Goal: Task Accomplishment & Management: Use online tool/utility

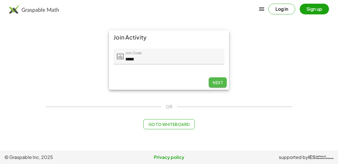
click at [215, 81] on span "Next" at bounding box center [218, 82] width 10 height 5
type input "*****"
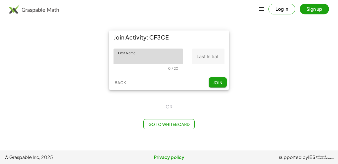
type input "*"
type input "****"
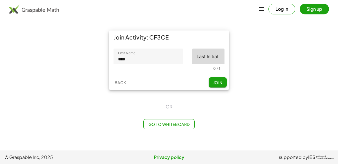
click at [203, 54] on input "Last Initial" at bounding box center [208, 56] width 32 height 16
type input "*"
click at [217, 81] on span "Join" at bounding box center [217, 82] width 9 height 5
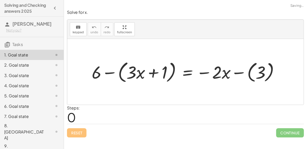
scroll to position [5, 0]
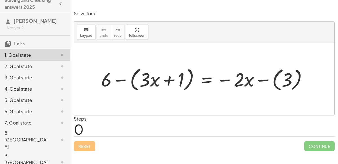
click at [122, 81] on div at bounding box center [206, 79] width 216 height 28
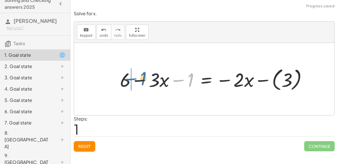
drag, startPoint x: 189, startPoint y: 81, endPoint x: 138, endPoint y: 83, distance: 50.8
click at [138, 83] on div at bounding box center [215, 78] width 197 height 27
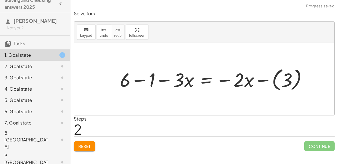
click at [140, 79] on div at bounding box center [215, 78] width 197 height 27
click at [281, 75] on div at bounding box center [228, 78] width 172 height 27
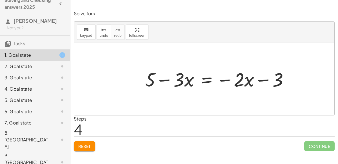
click at [202, 81] on div at bounding box center [219, 78] width 154 height 25
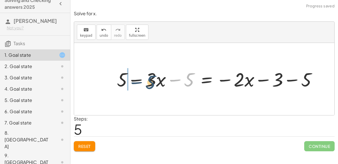
drag, startPoint x: 188, startPoint y: 77, endPoint x: 149, endPoint y: 79, distance: 39.8
click at [149, 79] on div at bounding box center [219, 78] width 210 height 25
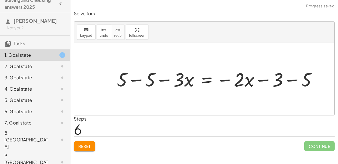
click at [143, 79] on div at bounding box center [219, 78] width 210 height 25
click at [296, 79] on div at bounding box center [243, 78] width 162 height 25
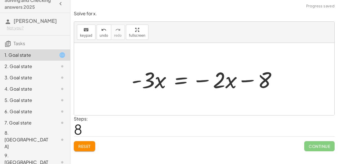
click at [185, 81] on div at bounding box center [207, 79] width 156 height 29
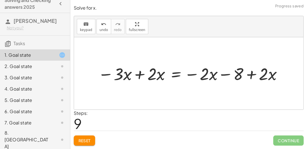
click at [137, 76] on div at bounding box center [191, 73] width 192 height 22
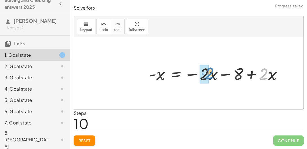
drag, startPoint x: 268, startPoint y: 75, endPoint x: 210, endPoint y: 75, distance: 57.2
click at [210, 75] on div at bounding box center [217, 73] width 143 height 22
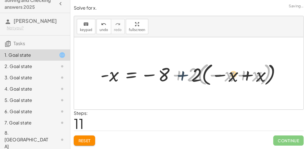
drag, startPoint x: 183, startPoint y: 75, endPoint x: 190, endPoint y: 75, distance: 7.0
click at [190, 75] on div at bounding box center [191, 73] width 187 height 27
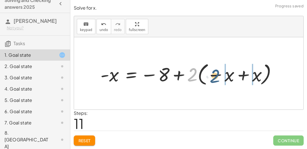
drag, startPoint x: 191, startPoint y: 75, endPoint x: 220, endPoint y: 74, distance: 29.0
click at [220, 74] on div at bounding box center [191, 73] width 187 height 27
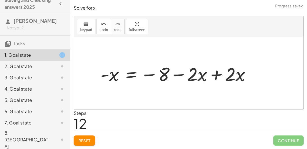
click at [216, 74] on div at bounding box center [178, 73] width 161 height 25
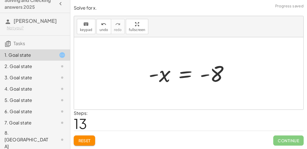
click at [190, 74] on div at bounding box center [191, 73] width 91 height 28
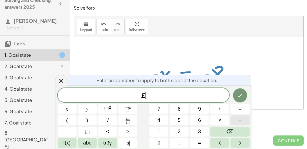
click at [239, 117] on span "÷" at bounding box center [240, 120] width 3 height 8
click at [158, 131] on span "1" at bounding box center [159, 132] width 3 height 8
click at [239, 93] on icon "Done" at bounding box center [240, 95] width 7 height 7
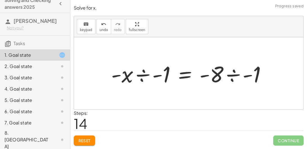
click at [144, 73] on div at bounding box center [190, 73] width 165 height 29
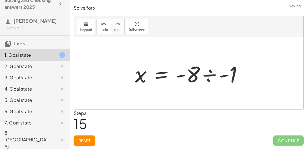
click at [211, 76] on div at bounding box center [190, 73] width 117 height 29
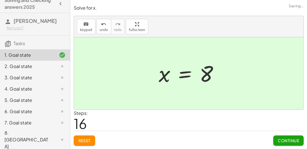
click at [292, 141] on span "Continue" at bounding box center [288, 140] width 21 height 5
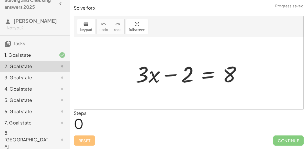
click at [209, 74] on div at bounding box center [191, 73] width 116 height 29
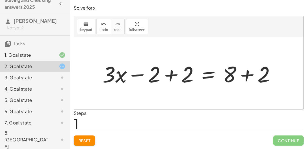
click at [171, 74] on div at bounding box center [191, 73] width 183 height 29
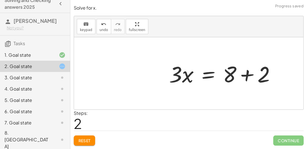
click at [247, 75] on div at bounding box center [225, 73] width 116 height 29
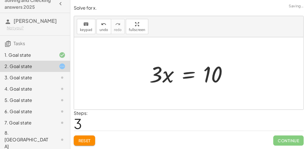
click at [178, 73] on div at bounding box center [191, 73] width 88 height 29
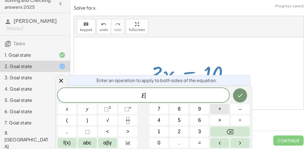
click at [215, 108] on button "+" at bounding box center [219, 109] width 19 height 10
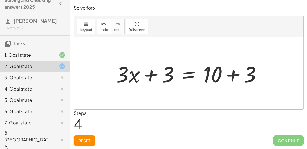
click at [86, 135] on button "Reset" at bounding box center [84, 140] width 21 height 10
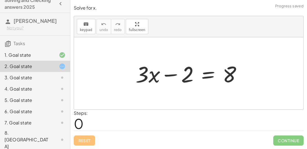
click at [206, 76] on div at bounding box center [191, 73] width 116 height 29
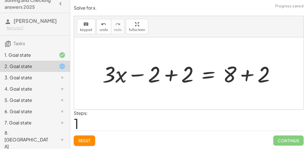
click at [173, 74] on div at bounding box center [191, 73] width 183 height 29
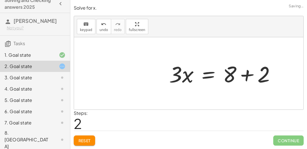
click at [241, 74] on div at bounding box center [225, 73] width 116 height 29
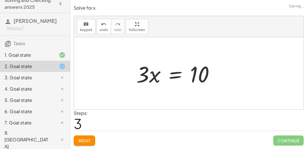
click at [172, 76] on div at bounding box center [178, 73] width 88 height 29
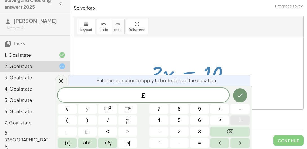
click at [236, 120] on button "÷" at bounding box center [240, 120] width 19 height 10
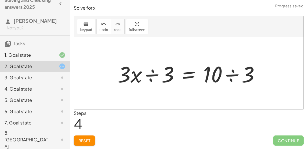
click at [149, 75] on div at bounding box center [191, 73] width 152 height 29
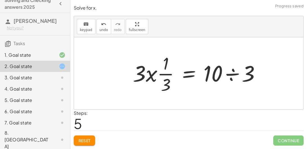
click at [154, 74] on div at bounding box center [198, 73] width 137 height 43
drag, startPoint x: 137, startPoint y: 74, endPoint x: 155, endPoint y: 72, distance: 18.0
click at [155, 72] on div at bounding box center [198, 73] width 137 height 43
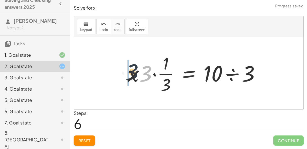
drag, startPoint x: 146, startPoint y: 77, endPoint x: 129, endPoint y: 75, distance: 16.6
click at [129, 75] on div at bounding box center [196, 73] width 143 height 43
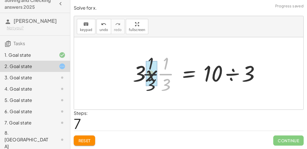
drag, startPoint x: 168, startPoint y: 74, endPoint x: 143, endPoint y: 75, distance: 24.6
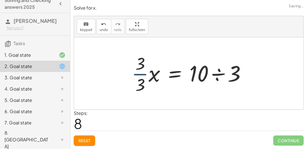
click at [139, 74] on div at bounding box center [191, 73] width 125 height 43
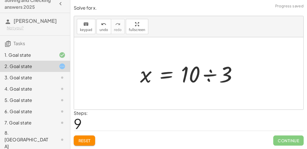
click at [211, 75] on div at bounding box center [190, 73] width 107 height 29
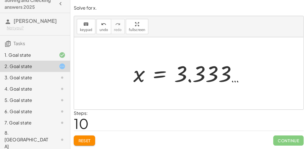
click at [207, 74] on div at bounding box center [191, 73] width 121 height 28
click at [196, 74] on div at bounding box center [191, 73] width 121 height 28
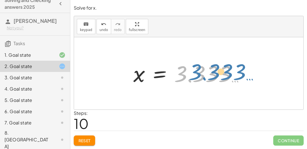
drag, startPoint x: 209, startPoint y: 72, endPoint x: 224, endPoint y: 70, distance: 14.8
click at [224, 70] on div at bounding box center [191, 73] width 121 height 28
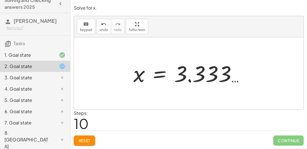
click at [85, 139] on span "Reset" at bounding box center [84, 140] width 12 height 5
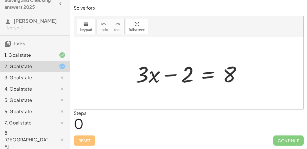
click at [208, 75] on div at bounding box center [191, 73] width 116 height 29
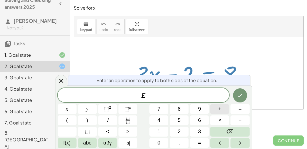
click at [221, 108] on span "+" at bounding box center [220, 109] width 3 height 8
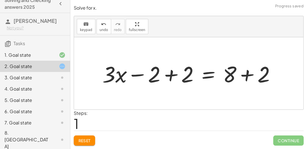
click at [170, 79] on div at bounding box center [191, 73] width 183 height 29
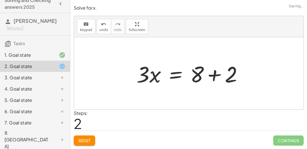
click at [247, 74] on div at bounding box center [192, 73] width 116 height 29
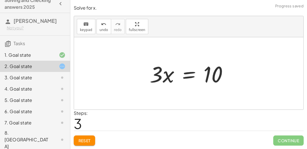
click at [184, 76] on div at bounding box center [191, 73] width 88 height 29
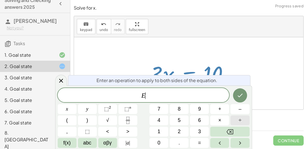
click at [237, 119] on button "÷" at bounding box center [240, 120] width 19 height 10
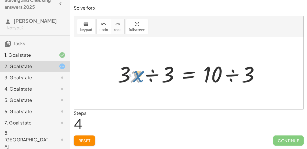
drag, startPoint x: 131, startPoint y: 77, endPoint x: 130, endPoint y: 74, distance: 3.0
click at [130, 74] on div at bounding box center [191, 73] width 152 height 29
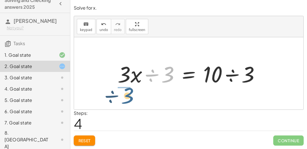
drag, startPoint x: 169, startPoint y: 74, endPoint x: 129, endPoint y: 94, distance: 44.6
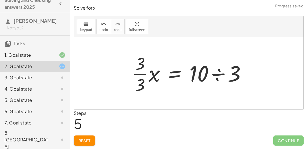
click at [142, 74] on div at bounding box center [191, 73] width 125 height 43
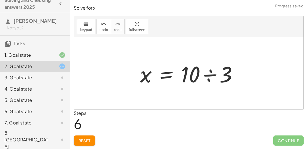
click at [212, 74] on div at bounding box center [190, 73] width 107 height 29
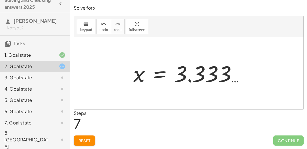
click at [212, 74] on div at bounding box center [191, 73] width 121 height 28
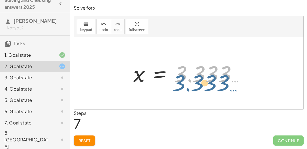
drag, startPoint x: 203, startPoint y: 73, endPoint x: 199, endPoint y: 80, distance: 8.3
click at [199, 80] on div at bounding box center [191, 73] width 121 height 28
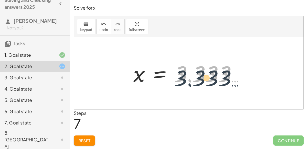
click at [197, 80] on div at bounding box center [191, 73] width 121 height 28
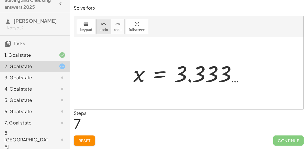
click at [101, 27] on icon "undo" at bounding box center [103, 24] width 5 height 7
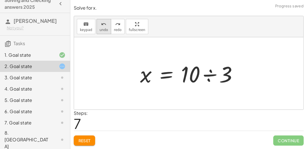
click at [103, 30] on span "undo" at bounding box center [104, 30] width 8 height 4
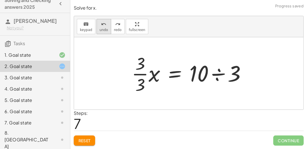
click at [97, 26] on button "undo undo" at bounding box center [104, 26] width 15 height 15
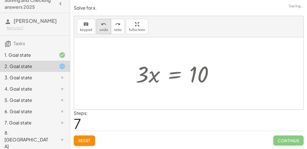
click at [100, 30] on span "undo" at bounding box center [104, 30] width 8 height 4
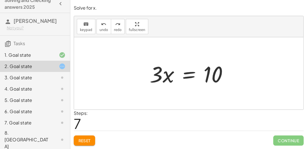
click at [193, 73] on div at bounding box center [191, 73] width 88 height 29
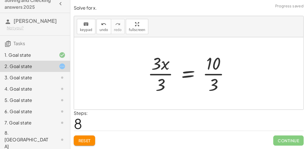
click at [162, 75] on div at bounding box center [191, 73] width 92 height 43
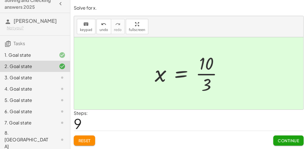
click at [284, 139] on span "Continue" at bounding box center [288, 140] width 21 height 5
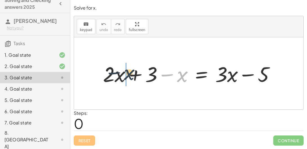
drag, startPoint x: 149, startPoint y: 76, endPoint x: 132, endPoint y: 75, distance: 17.0
click at [132, 75] on div at bounding box center [191, 73] width 182 height 27
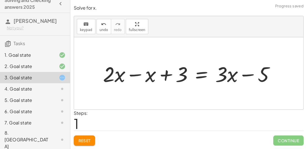
click at [134, 75] on div at bounding box center [191, 73] width 182 height 27
click at [201, 75] on div at bounding box center [212, 73] width 139 height 27
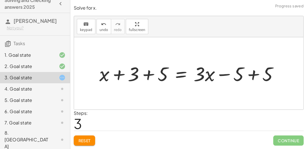
click at [147, 71] on div at bounding box center [191, 73] width 189 height 26
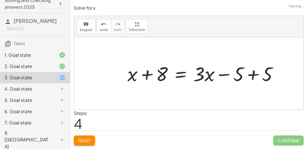
click at [253, 75] on div at bounding box center [205, 73] width 161 height 26
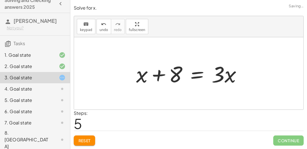
click at [194, 75] on div at bounding box center [192, 73] width 116 height 29
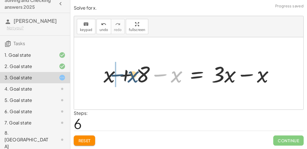
drag, startPoint x: 175, startPoint y: 81, endPoint x: 126, endPoint y: 81, distance: 49.6
click at [126, 81] on div at bounding box center [191, 73] width 181 height 29
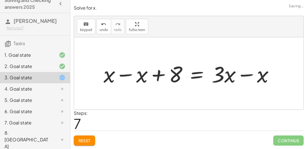
click at [124, 75] on div at bounding box center [191, 73] width 181 height 29
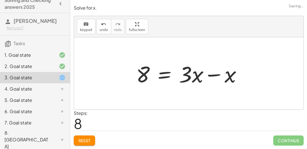
click at [207, 76] on div at bounding box center [192, 73] width 116 height 29
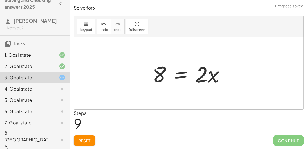
click at [177, 76] on div at bounding box center [191, 73] width 82 height 29
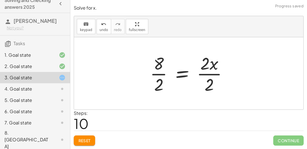
click at [159, 75] on div at bounding box center [191, 73] width 88 height 43
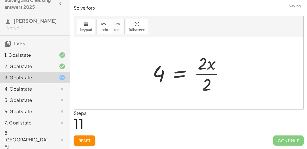
click at [199, 74] on div at bounding box center [191, 73] width 83 height 43
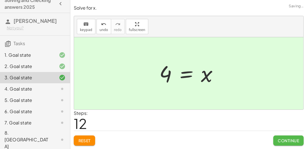
click at [294, 140] on span "Continue" at bounding box center [288, 140] width 21 height 5
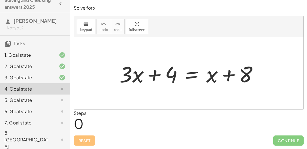
click at [194, 71] on div at bounding box center [191, 73] width 149 height 29
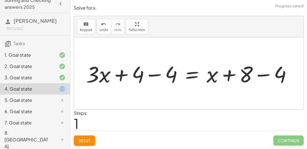
click at [152, 76] on div at bounding box center [191, 73] width 216 height 29
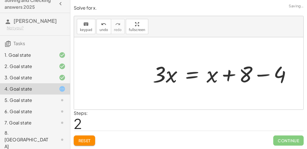
click at [261, 74] on div at bounding box center [224, 73] width 149 height 29
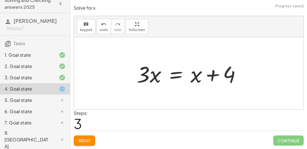
click at [176, 74] on div at bounding box center [191, 73] width 114 height 29
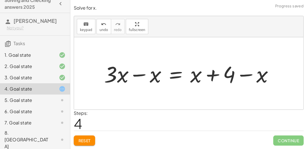
click at [138, 73] on div at bounding box center [190, 73] width 179 height 29
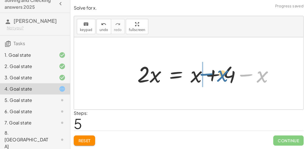
drag, startPoint x: 264, startPoint y: 75, endPoint x: 221, endPoint y: 73, distance: 43.4
click at [221, 73] on div at bounding box center [208, 73] width 147 height 29
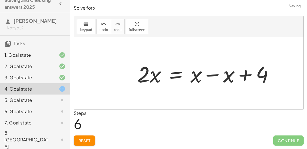
click at [211, 75] on div at bounding box center [208, 73] width 147 height 29
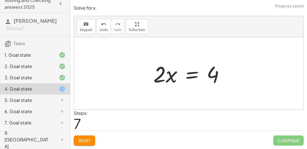
click at [190, 77] on div at bounding box center [191, 73] width 81 height 29
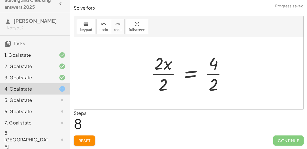
click at [168, 73] on div at bounding box center [191, 73] width 87 height 43
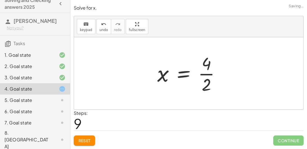
click at [207, 74] on div at bounding box center [191, 73] width 73 height 43
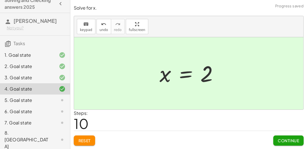
click at [290, 140] on span "Continue" at bounding box center [288, 140] width 21 height 5
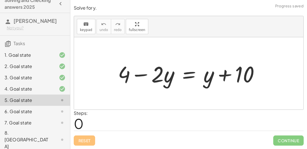
click at [186, 75] on div at bounding box center [191, 73] width 152 height 29
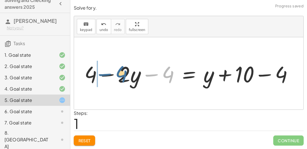
drag, startPoint x: 168, startPoint y: 71, endPoint x: 115, endPoint y: 69, distance: 52.7
click at [115, 69] on div at bounding box center [191, 73] width 219 height 29
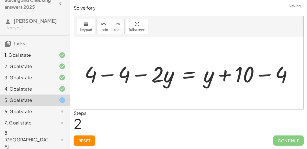
click at [108, 78] on div at bounding box center [191, 73] width 219 height 29
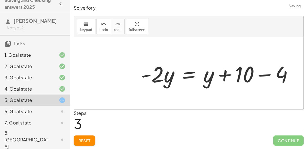
click at [263, 74] on div at bounding box center [219, 73] width 162 height 29
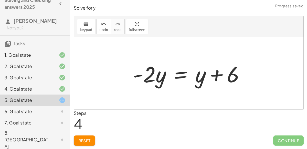
click at [182, 72] on div at bounding box center [191, 73] width 122 height 29
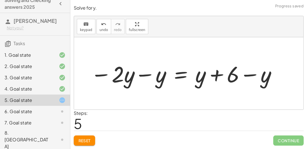
click at [144, 75] on div at bounding box center [184, 73] width 192 height 29
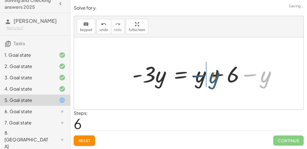
drag, startPoint x: 265, startPoint y: 72, endPoint x: 211, endPoint y: 72, distance: 53.5
click at [211, 72] on div at bounding box center [207, 73] width 154 height 29
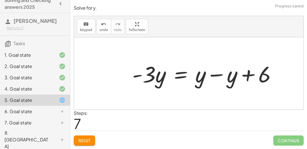
click at [215, 76] on div at bounding box center [207, 73] width 154 height 29
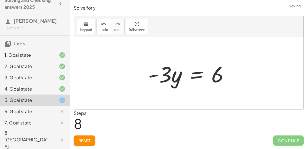
click at [192, 74] on div at bounding box center [191, 73] width 91 height 29
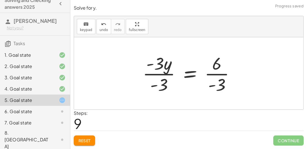
click at [154, 74] on div at bounding box center [191, 73] width 102 height 43
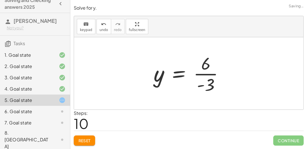
click at [210, 75] on div at bounding box center [191, 73] width 80 height 43
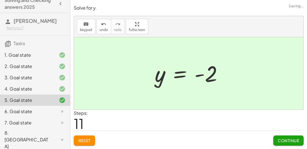
click at [296, 138] on span "Continue" at bounding box center [288, 140] width 21 height 5
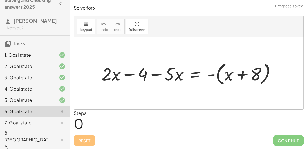
click at [217, 77] on div at bounding box center [191, 73] width 185 height 26
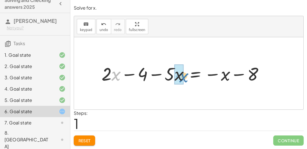
drag, startPoint x: 112, startPoint y: 73, endPoint x: 179, endPoint y: 74, distance: 67.3
click at [179, 74] on div at bounding box center [185, 73] width 172 height 24
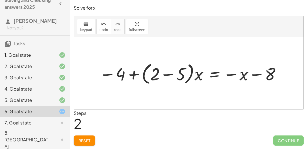
click at [166, 74] on div at bounding box center [191, 73] width 189 height 26
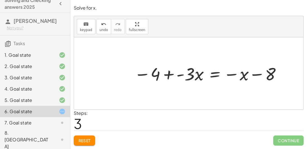
click at [215, 76] on div at bounding box center [209, 73] width 154 height 23
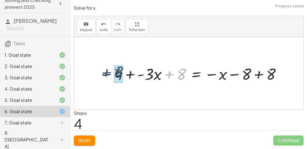
drag, startPoint x: 183, startPoint y: 76, endPoint x: 119, endPoint y: 75, distance: 63.7
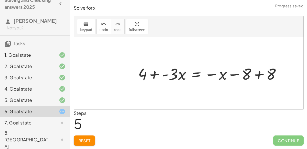
click at [260, 72] on div at bounding box center [212, 73] width 153 height 21
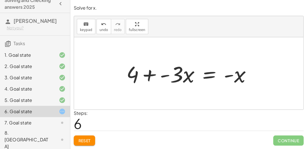
click at [211, 73] on div at bounding box center [191, 73] width 135 height 29
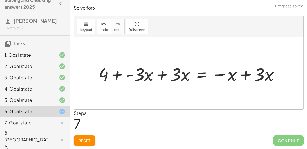
click at [160, 76] on div at bounding box center [191, 73] width 191 height 24
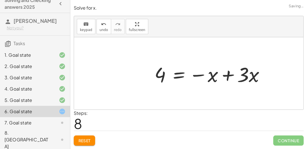
click at [242, 74] on div at bounding box center [215, 73] width 132 height 29
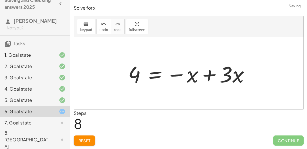
click at [207, 75] on div at bounding box center [191, 73] width 132 height 29
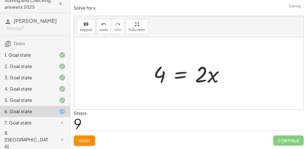
click at [177, 76] on div at bounding box center [191, 73] width 81 height 29
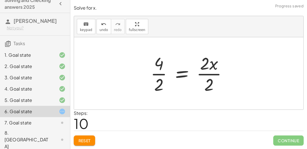
click at [207, 72] on div at bounding box center [191, 73] width 87 height 43
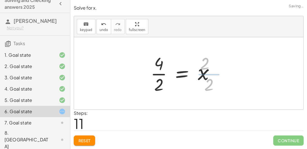
click at [157, 73] on div at bounding box center [184, 73] width 73 height 43
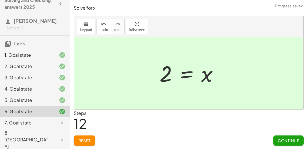
click at [291, 139] on span "Continue" at bounding box center [288, 140] width 21 height 5
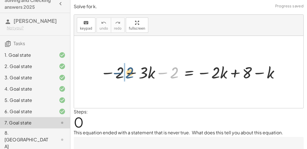
drag, startPoint x: 173, startPoint y: 71, endPoint x: 121, endPoint y: 70, distance: 51.6
click at [121, 70] on div at bounding box center [191, 71] width 187 height 21
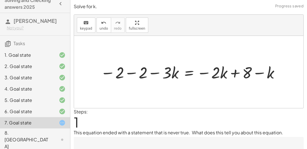
click at [131, 72] on div at bounding box center [191, 71] width 187 height 21
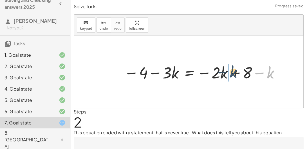
drag, startPoint x: 267, startPoint y: 72, endPoint x: 228, endPoint y: 71, distance: 38.9
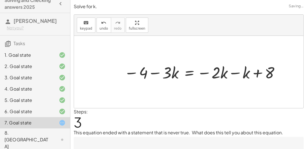
click at [234, 72] on div at bounding box center [202, 71] width 163 height 21
click at [185, 71] on div at bounding box center [191, 71] width 141 height 21
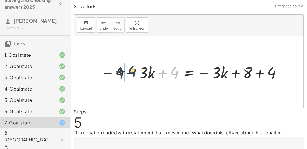
drag, startPoint x: 174, startPoint y: 71, endPoint x: 132, endPoint y: 70, distance: 42.0
click at [132, 70] on div at bounding box center [192, 71] width 188 height 21
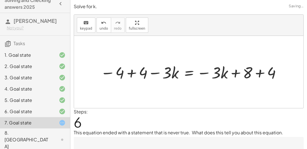
click at [133, 70] on div at bounding box center [192, 71] width 188 height 21
click at [262, 71] on div at bounding box center [220, 71] width 136 height 21
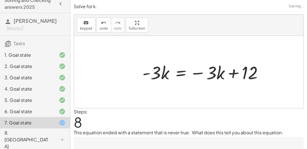
click at [189, 71] on div at bounding box center [210, 71] width 161 height 29
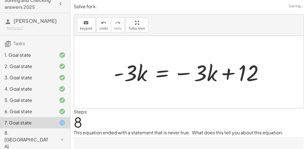
click at [160, 73] on div at bounding box center [191, 71] width 161 height 29
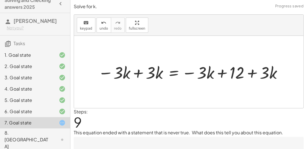
click at [137, 73] on div at bounding box center [191, 72] width 192 height 22
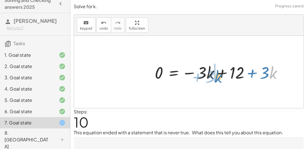
drag, startPoint x: 272, startPoint y: 71, endPoint x: 218, endPoint y: 73, distance: 53.9
click at [218, 73] on div at bounding box center [221, 72] width 138 height 22
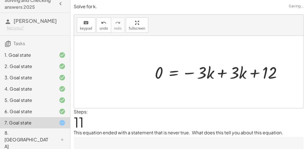
click at [220, 73] on div at bounding box center [221, 72] width 138 height 22
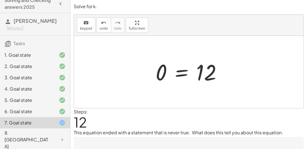
scroll to position [28, 0]
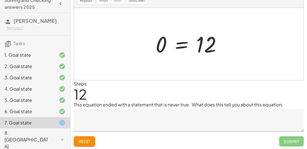
click at [135, 122] on textarea at bounding box center [189, 120] width 230 height 23
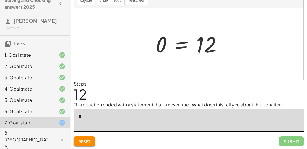
type textarea "*"
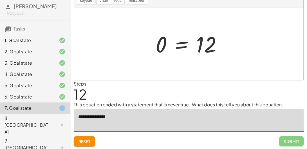
click at [162, 113] on textarea "**********" at bounding box center [189, 120] width 230 height 23
type textarea "**********"
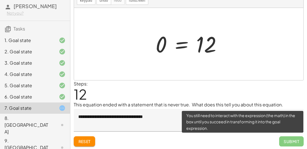
click at [294, 138] on span "Submit" at bounding box center [291, 141] width 25 height 10
click at [288, 139] on span "Submit" at bounding box center [291, 141] width 25 height 10
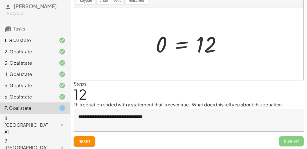
click at [209, 47] on div at bounding box center [191, 44] width 76 height 28
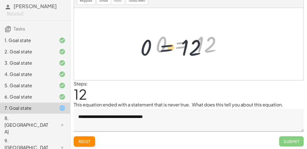
drag, startPoint x: 193, startPoint y: 45, endPoint x: 173, endPoint y: 45, distance: 19.4
click at [173, 45] on div at bounding box center [191, 44] width 76 height 28
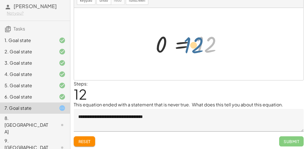
drag, startPoint x: 204, startPoint y: 43, endPoint x: 191, endPoint y: 43, distance: 13.0
click at [191, 43] on div at bounding box center [191, 44] width 76 height 28
drag, startPoint x: 203, startPoint y: 46, endPoint x: 155, endPoint y: 47, distance: 48.2
click at [155, 47] on div at bounding box center [191, 44] width 76 height 28
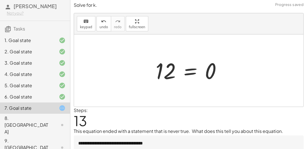
scroll to position [0, 0]
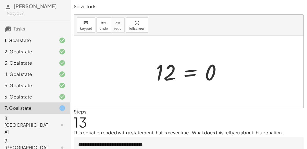
click at [195, 73] on div at bounding box center [191, 72] width 76 height 28
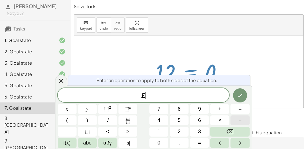
click at [236, 120] on button "÷" at bounding box center [240, 120] width 19 height 10
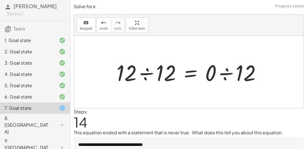
click at [149, 71] on div at bounding box center [191, 71] width 155 height 29
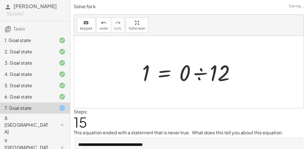
click at [199, 71] on div at bounding box center [190, 71] width 103 height 29
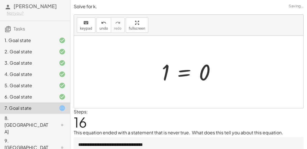
click at [182, 73] on div at bounding box center [191, 72] width 64 height 28
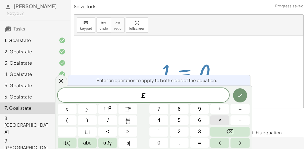
click at [219, 121] on span "×" at bounding box center [220, 120] width 3 height 8
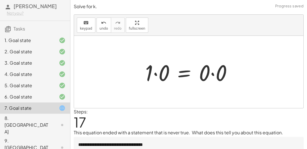
click at [156, 74] on div at bounding box center [191, 71] width 97 height 29
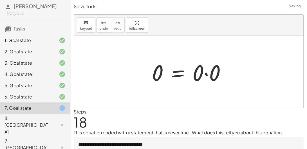
click at [206, 72] on div at bounding box center [191, 71] width 84 height 29
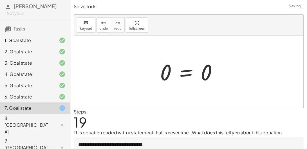
click at [188, 71] on div at bounding box center [190, 72] width 67 height 28
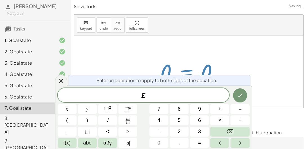
click at [258, 77] on div at bounding box center [189, 72] width 230 height 72
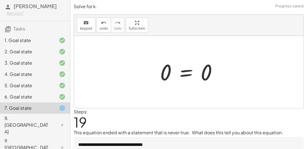
scroll to position [28, 0]
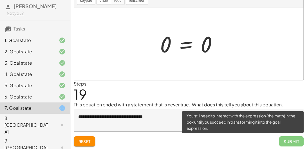
click at [287, 138] on span "Submit" at bounding box center [291, 141] width 25 height 10
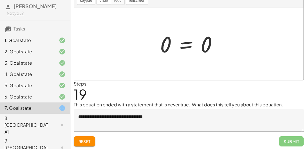
click at [28, 117] on div "8. [GEOGRAPHIC_DATA]" at bounding box center [27, 125] width 45 height 20
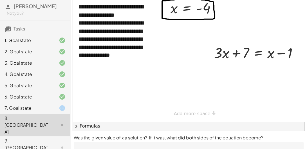
scroll to position [0, 0]
